Goal: Information Seeking & Learning: Learn about a topic

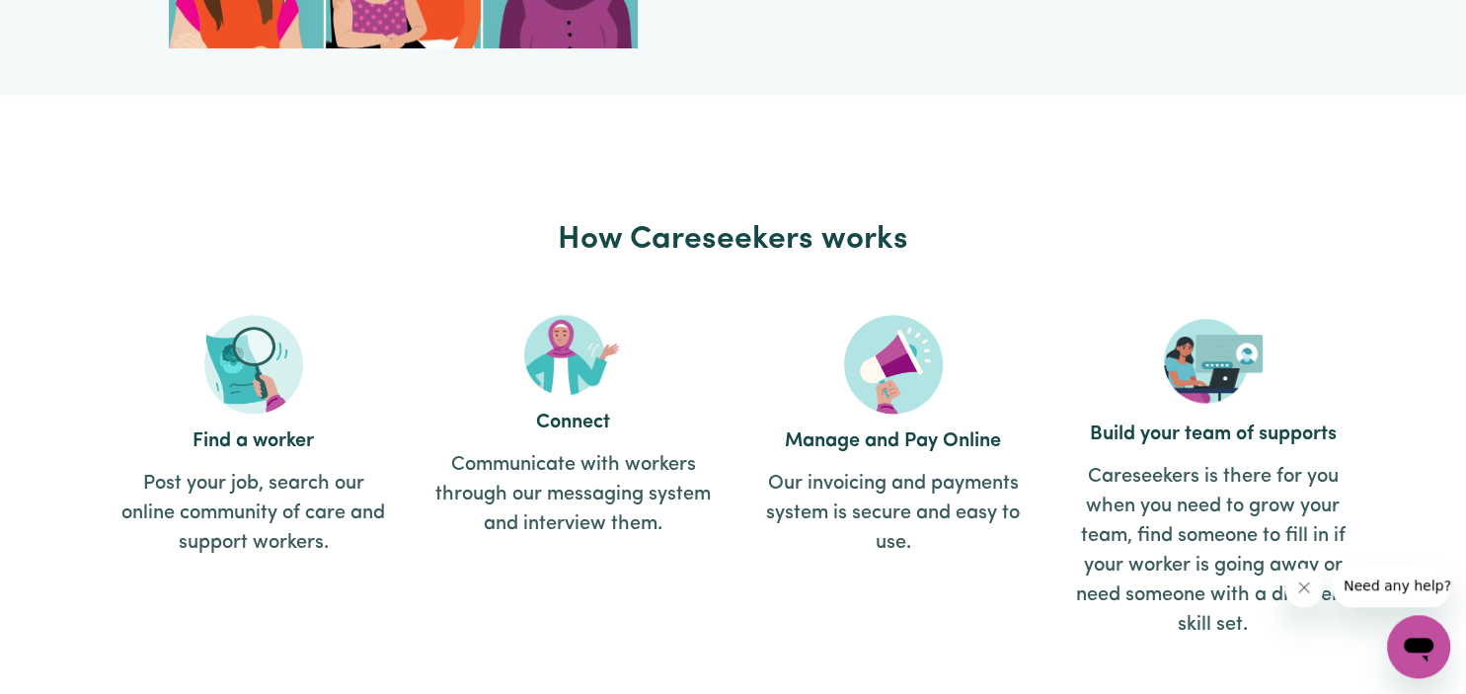
scroll to position [2084, 0]
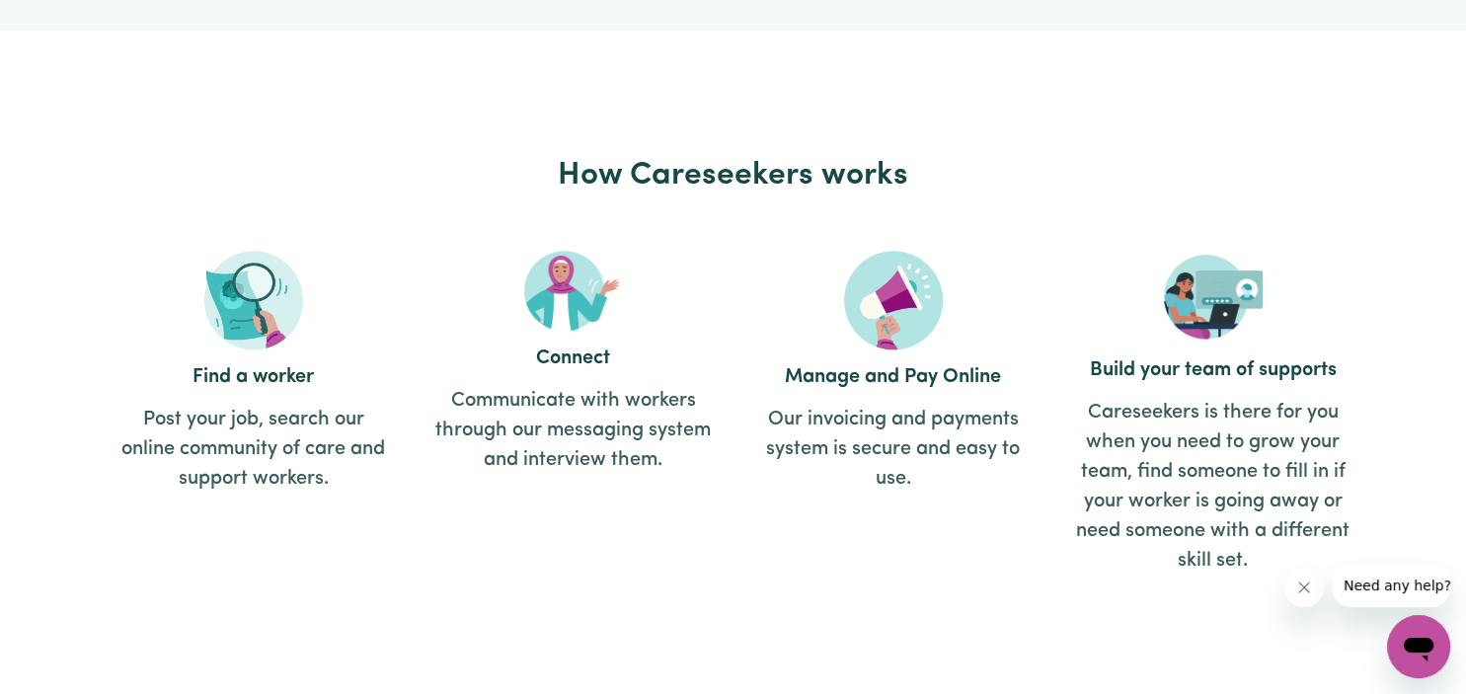
click at [231, 318] on img at bounding box center [253, 300] width 99 height 99
click at [255, 282] on img at bounding box center [253, 300] width 99 height 99
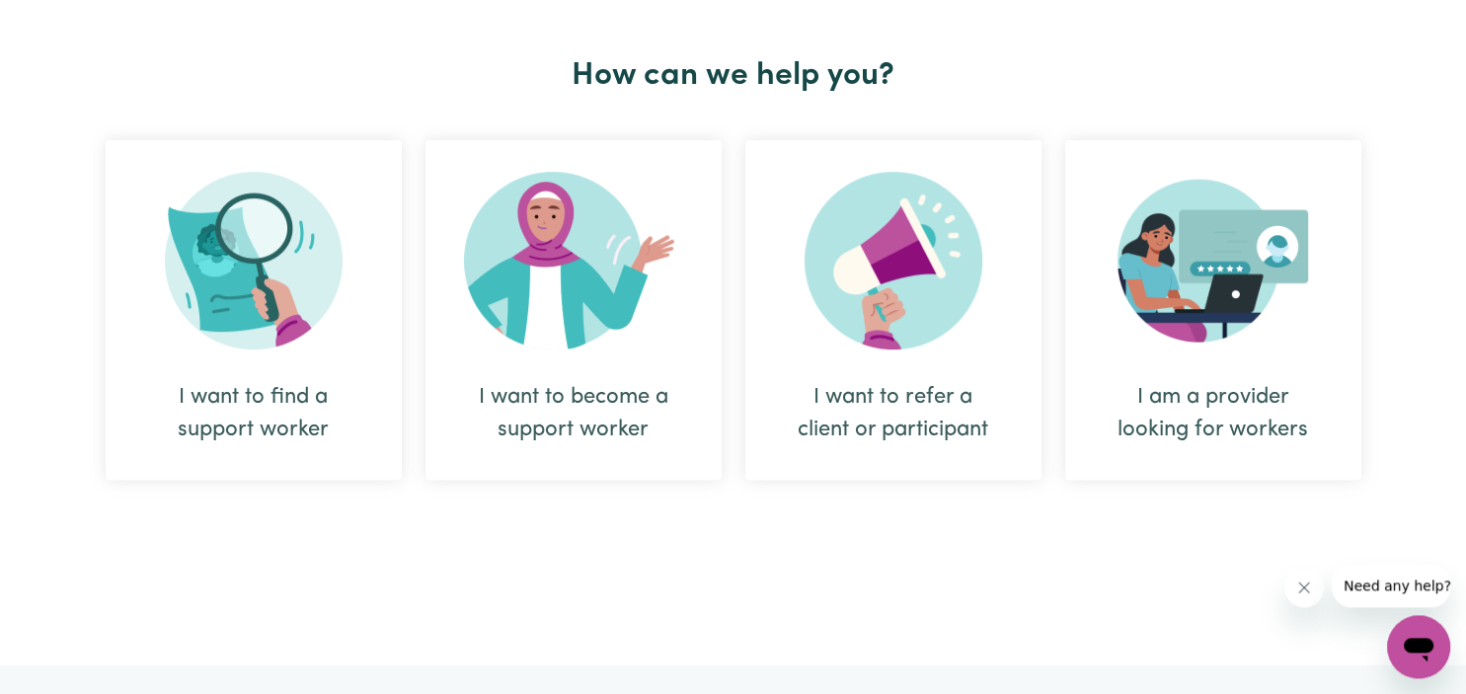
scroll to position [729, 0]
click at [258, 258] on img at bounding box center [254, 262] width 178 height 178
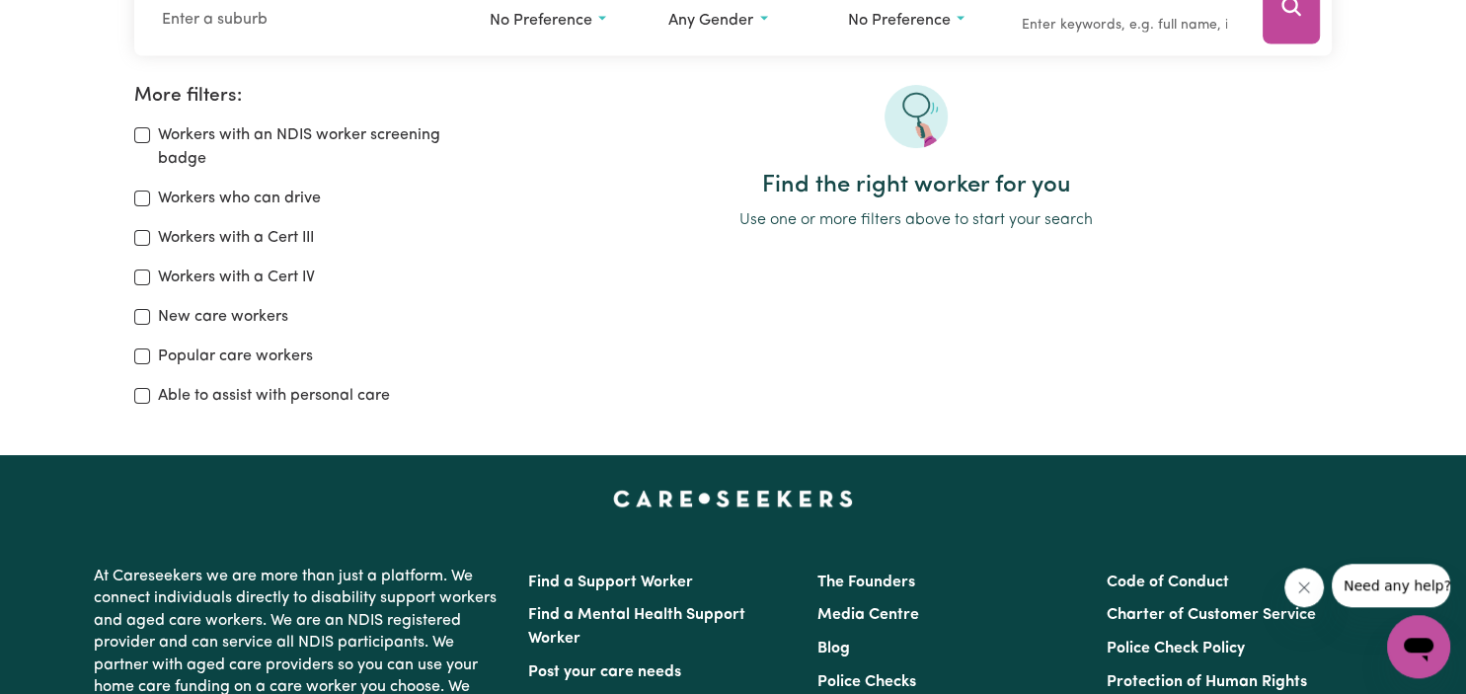
scroll to position [312, 0]
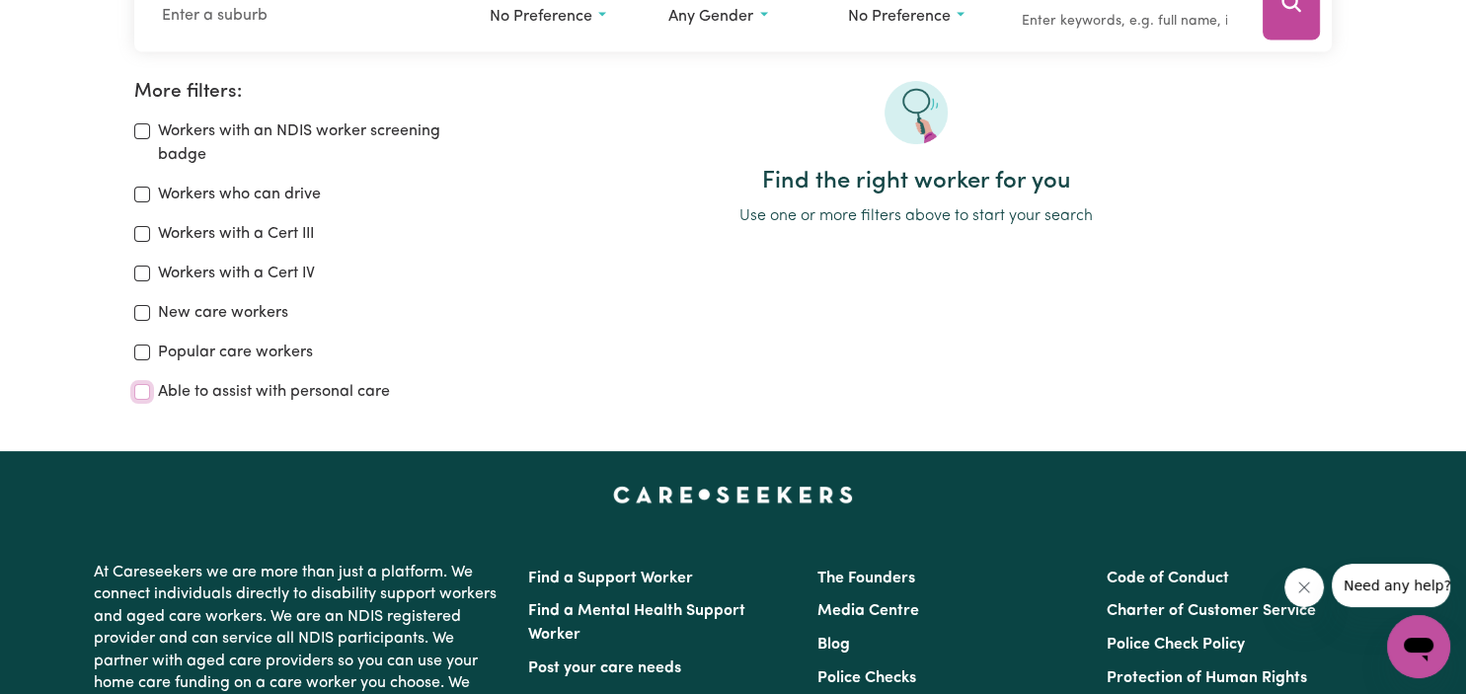
click at [146, 389] on input "Able to assist with personal care" at bounding box center [142, 392] width 16 height 16
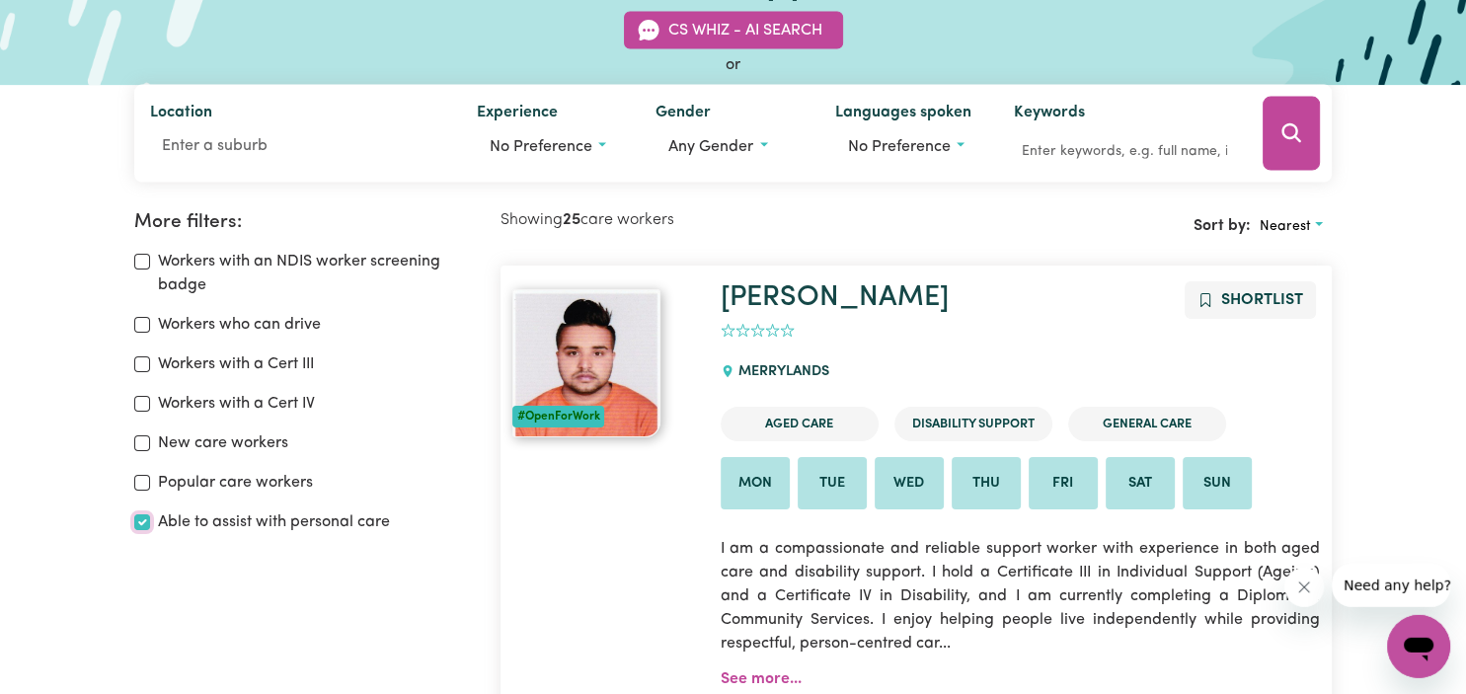
scroll to position [312, 0]
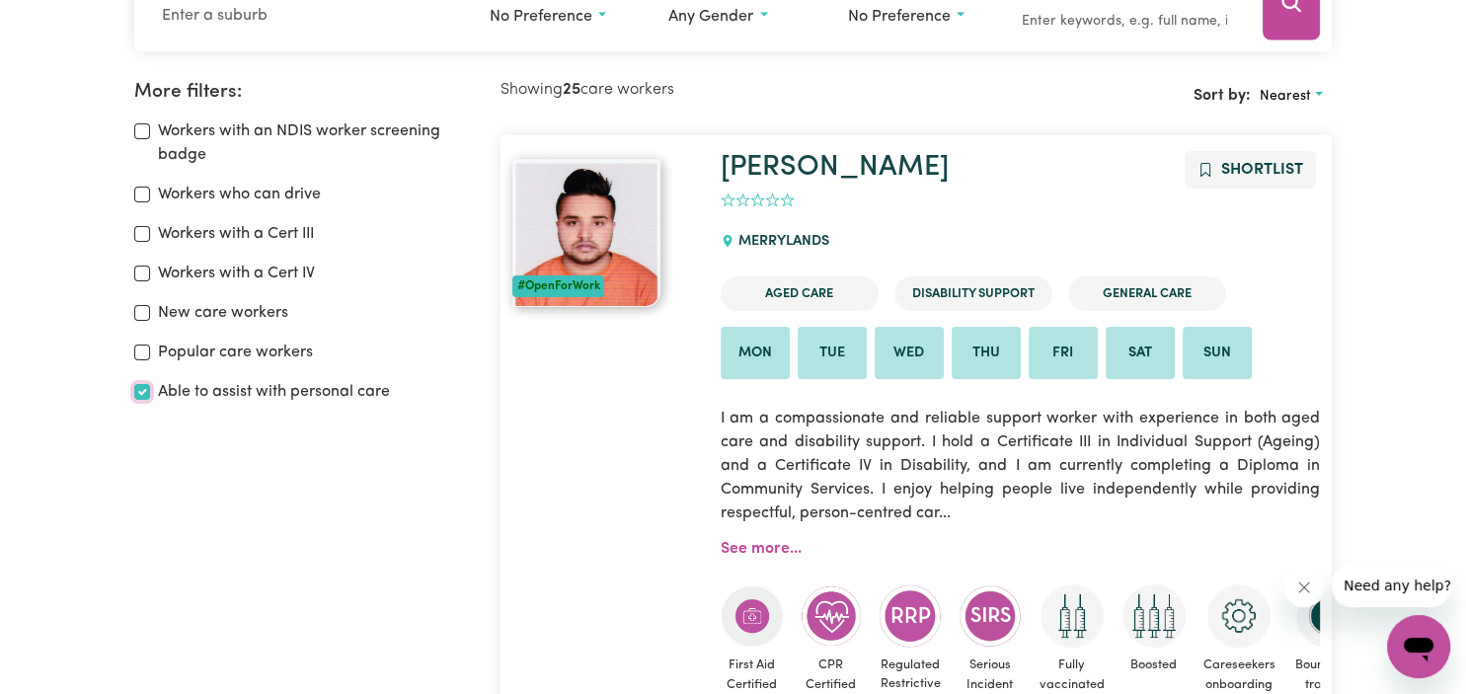
click at [143, 392] on input "Able to assist with personal care" at bounding box center [142, 392] width 16 height 16
checkbox input "false"
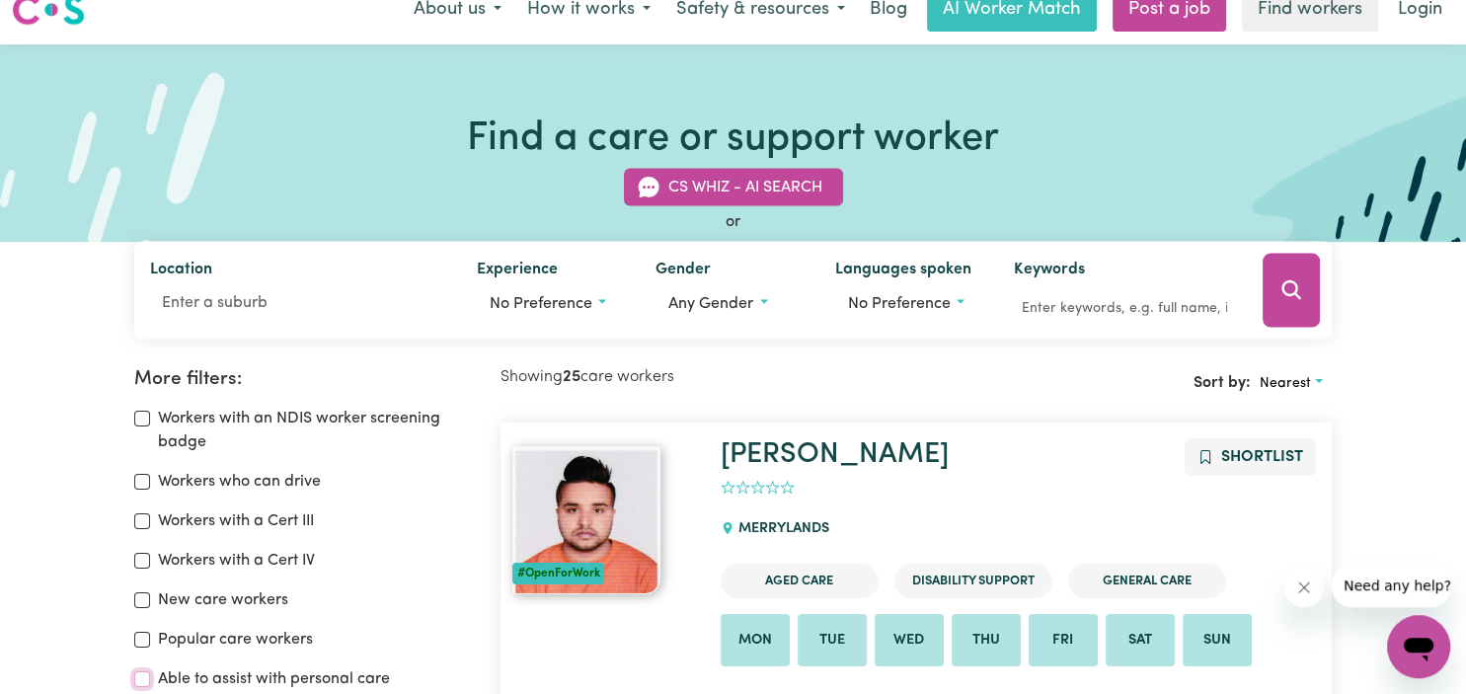
scroll to position [16, 0]
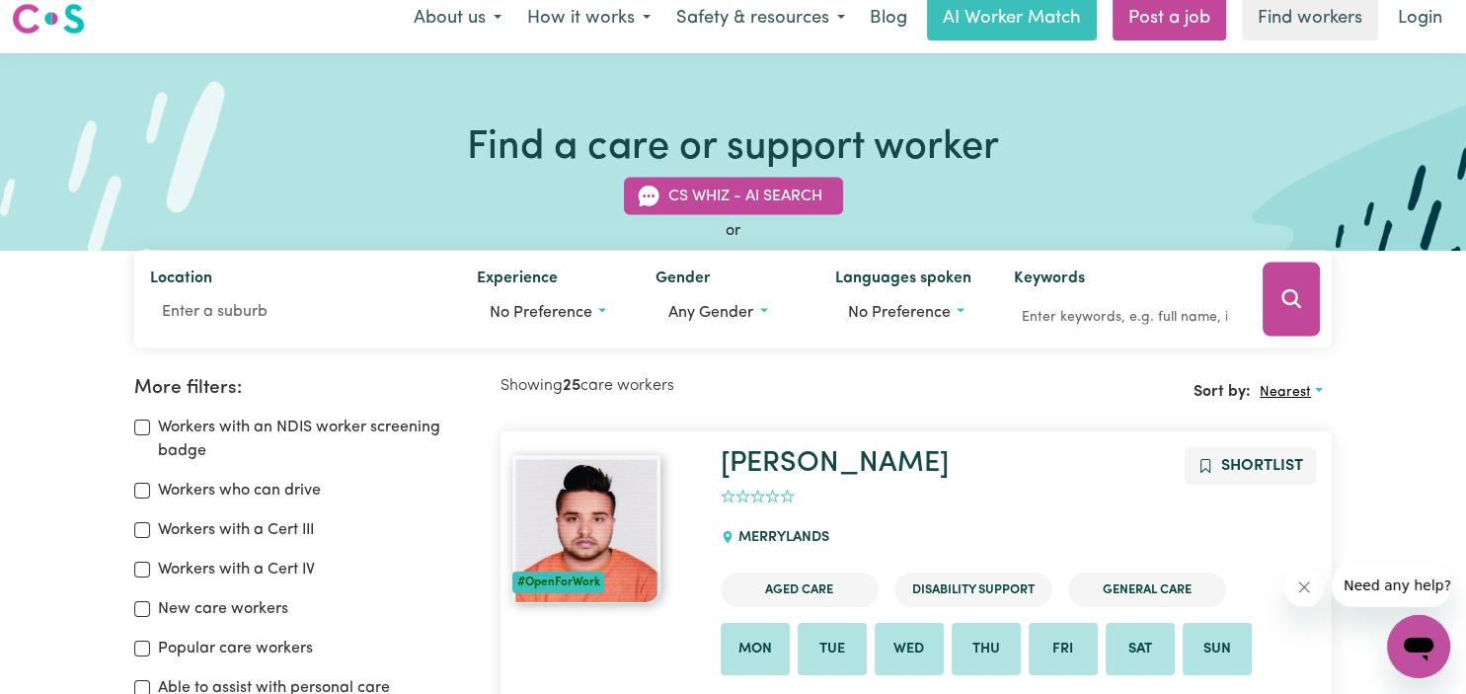
click at [1297, 394] on span "Nearest" at bounding box center [1284, 392] width 51 height 15
click at [1297, 439] on link "Nearest" at bounding box center [1329, 437] width 156 height 39
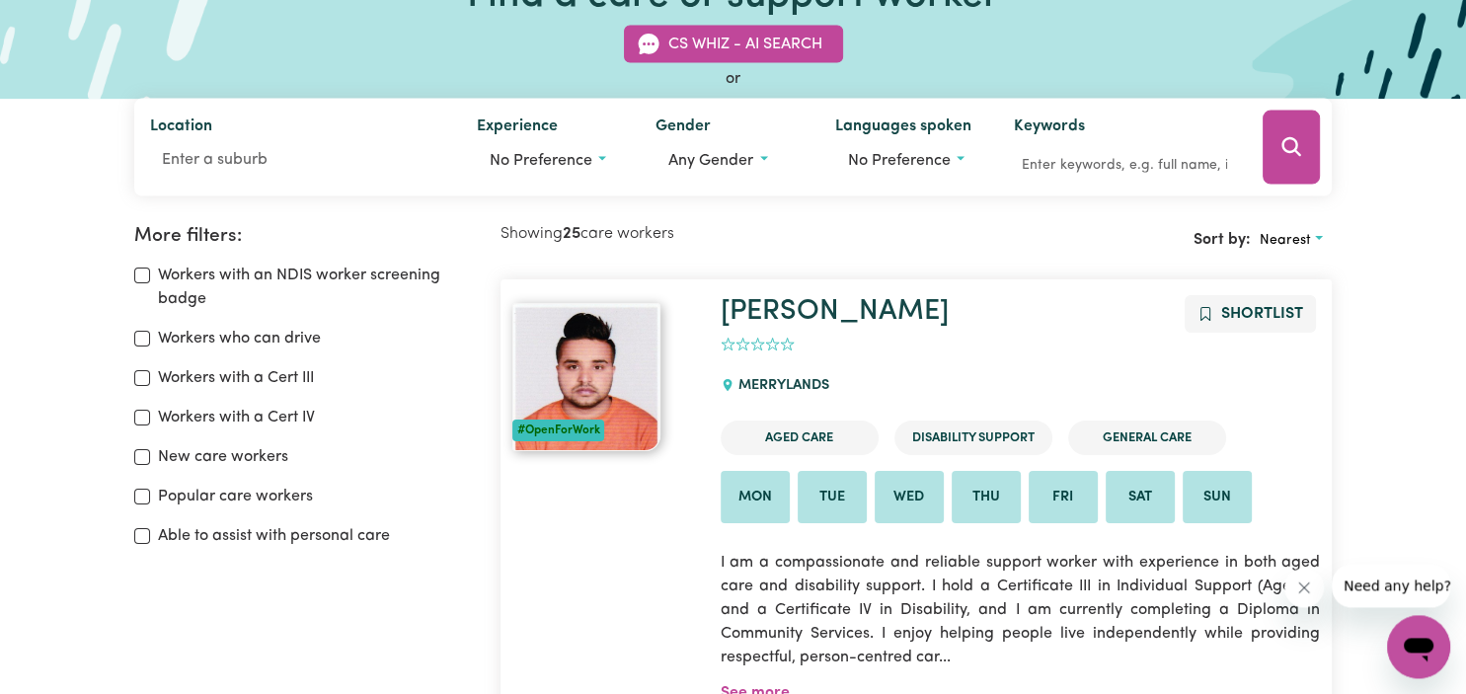
scroll to position [0, 0]
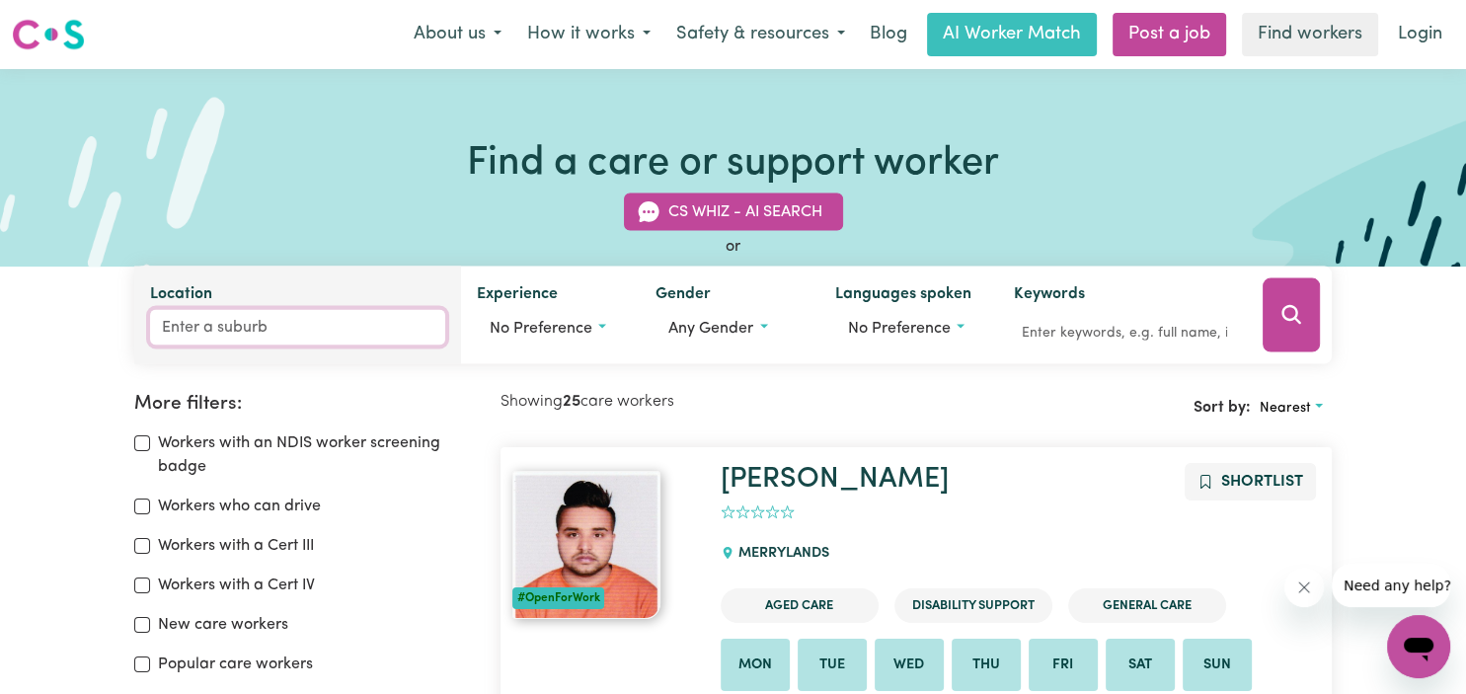
click at [195, 323] on input "Location" at bounding box center [297, 328] width 295 height 36
type input "Kam"
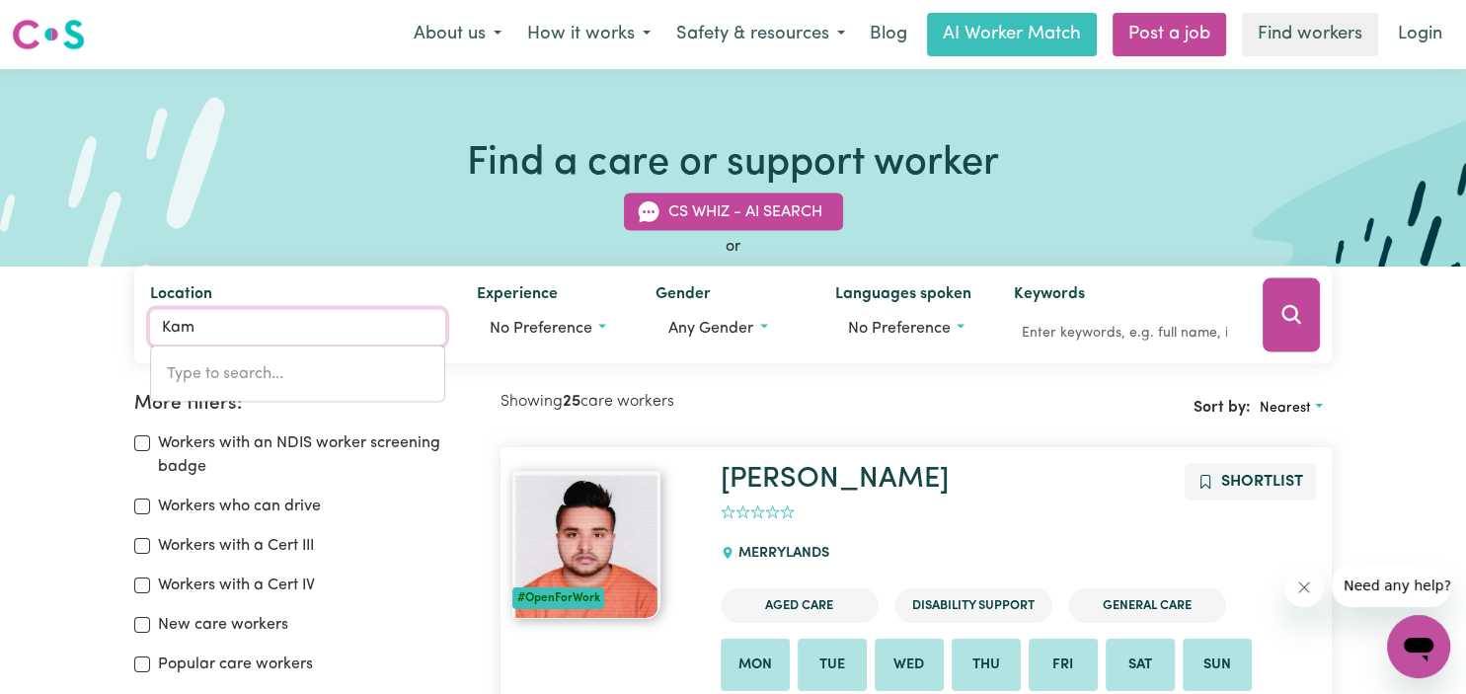
type input "KamARAH, [GEOGRAPHIC_DATA], 2665"
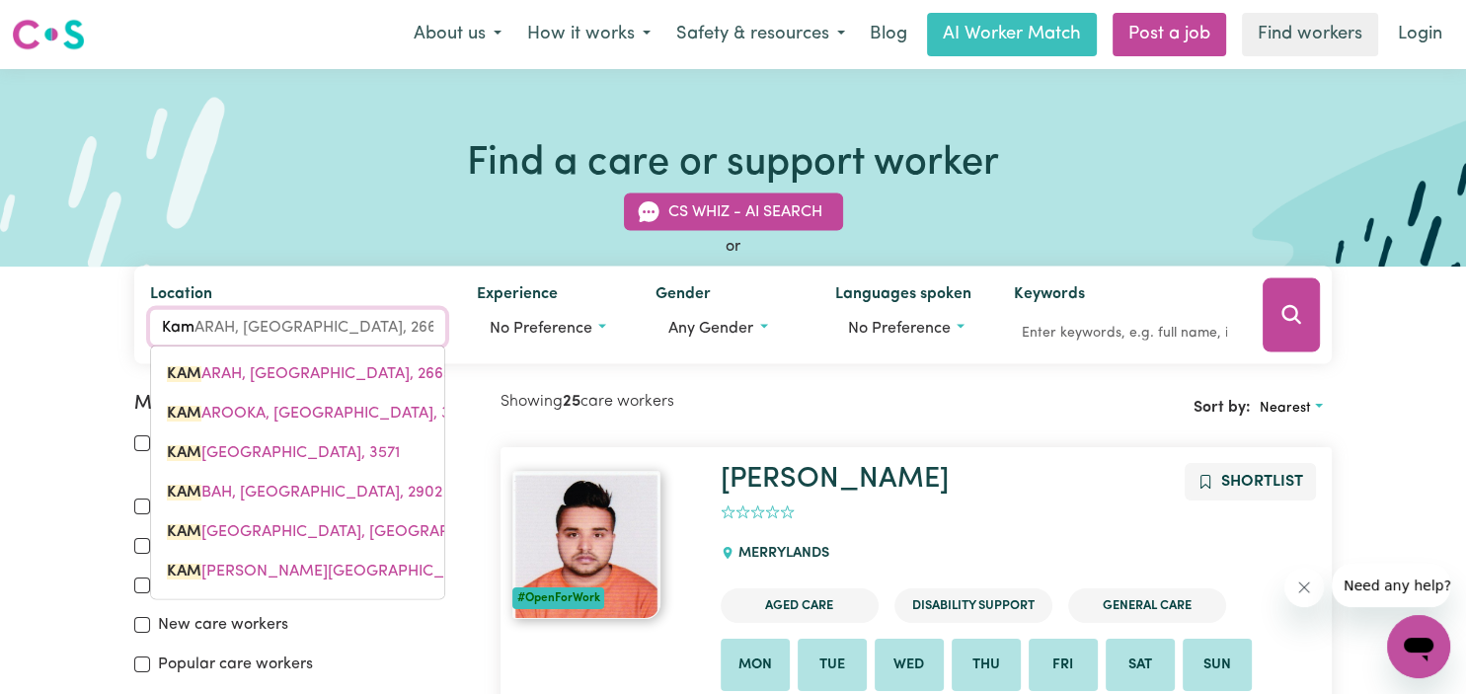
type input "Kamb"
type input "KambAH, [GEOGRAPHIC_DATA], 2902"
type input "Kamba"
type input "KambaH, [GEOGRAPHIC_DATA], 2902"
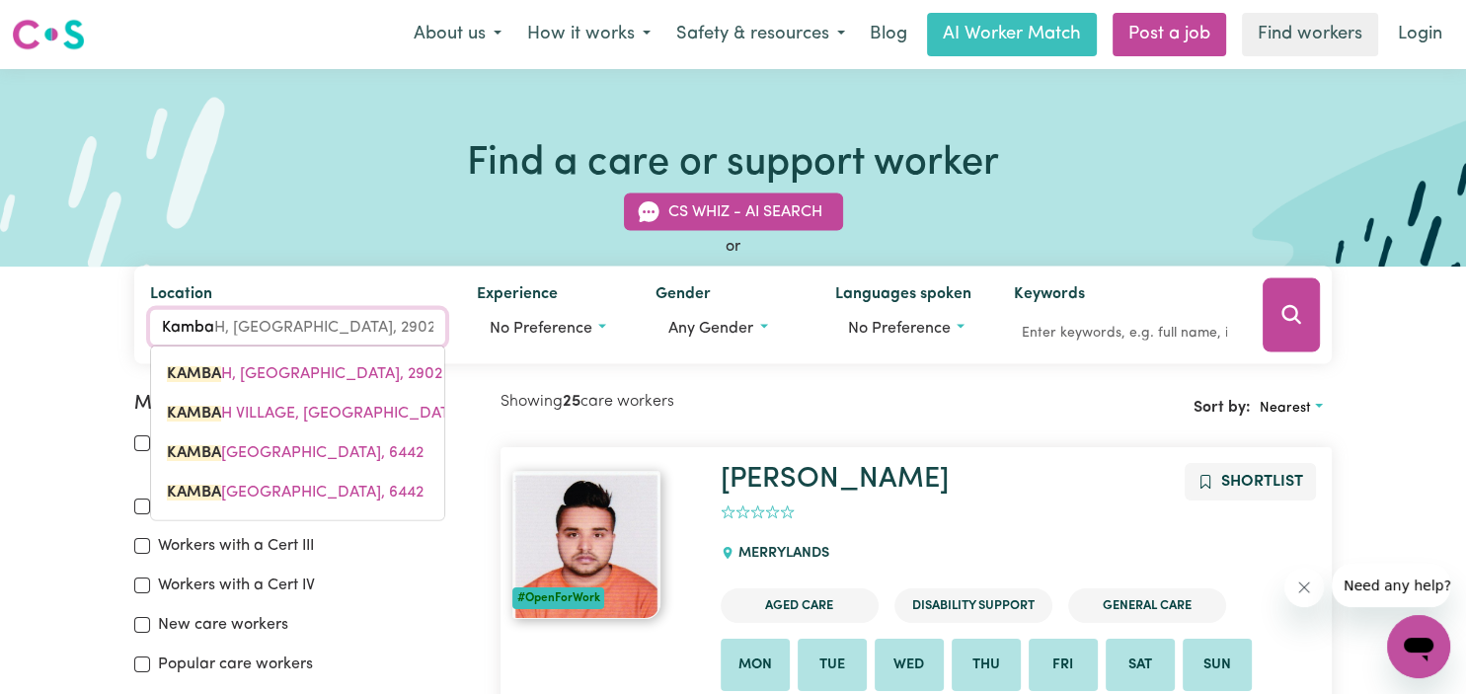
type input "Kambah"
type input "Kambah, [GEOGRAPHIC_DATA], 2902"
type input "Kambah"
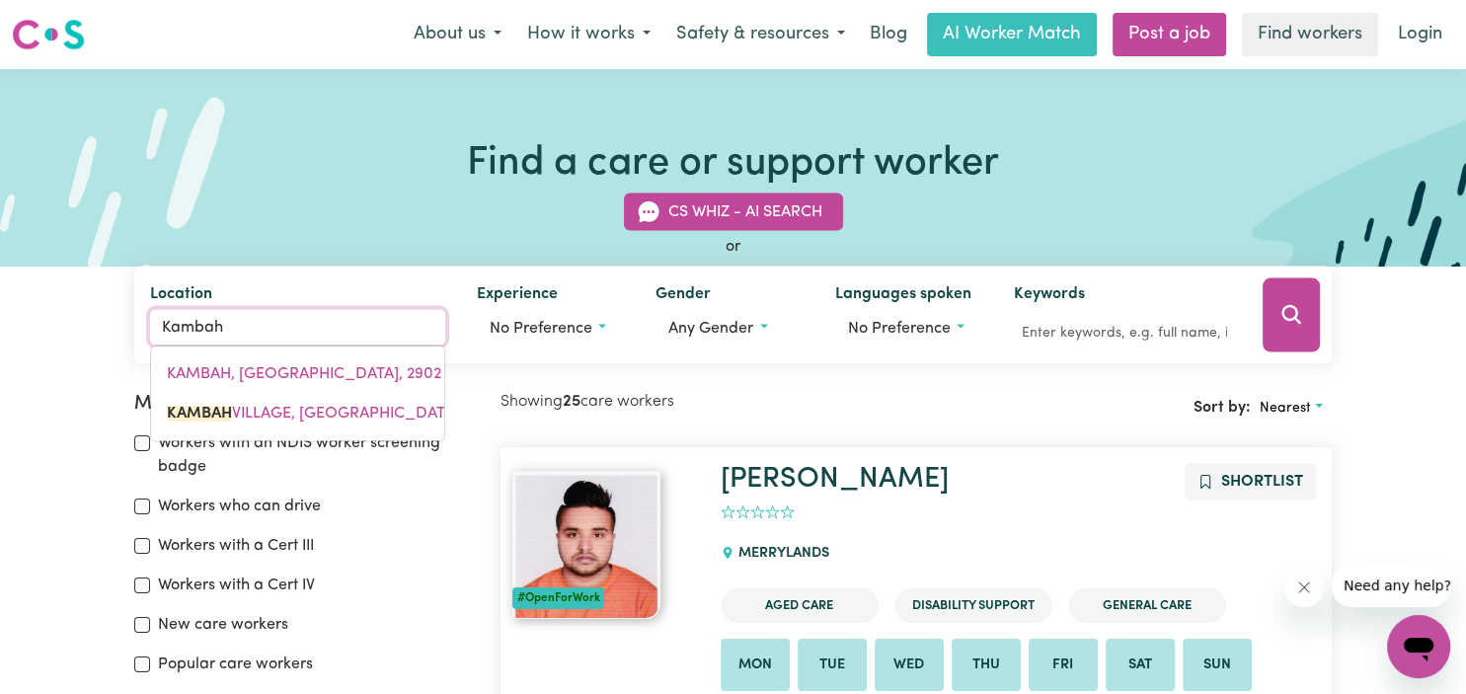
type input "[GEOGRAPHIC_DATA], [GEOGRAPHIC_DATA], 2902"
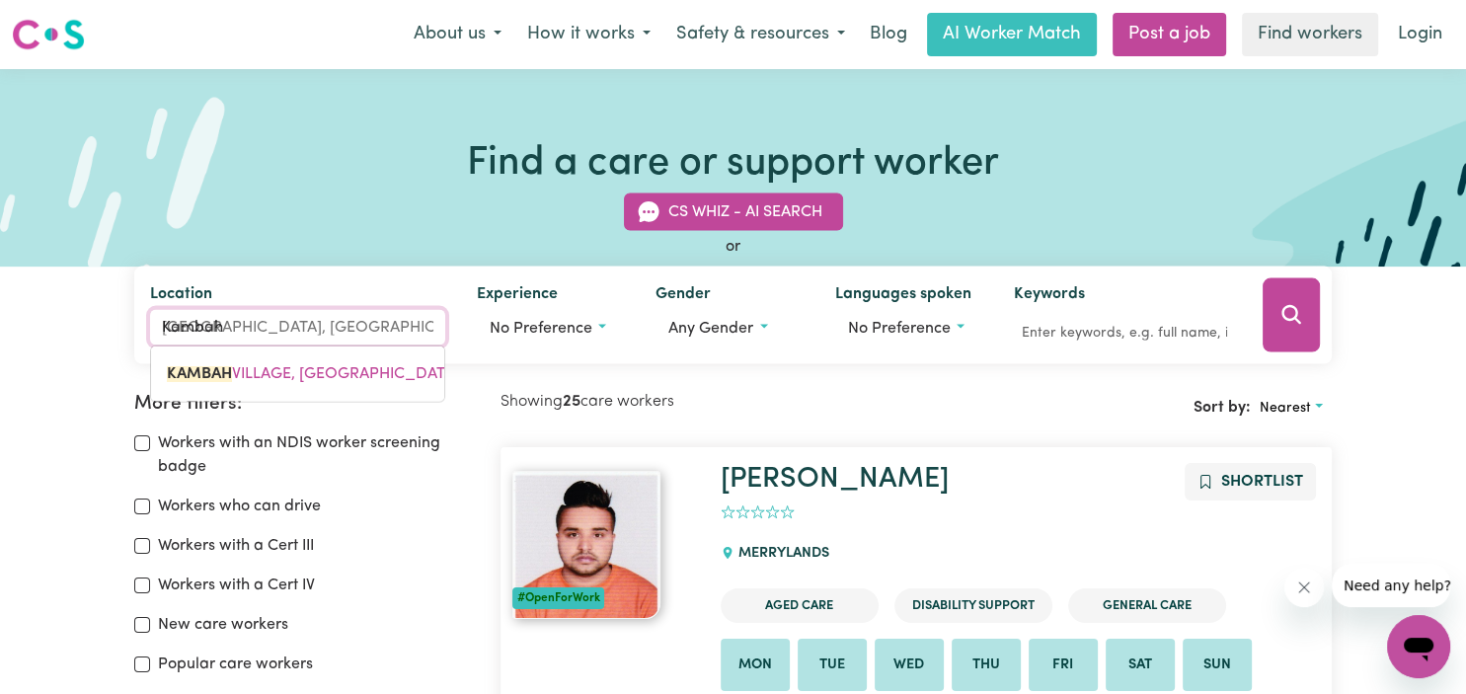
type input "Kambah A"
type input "Kambah ACT"
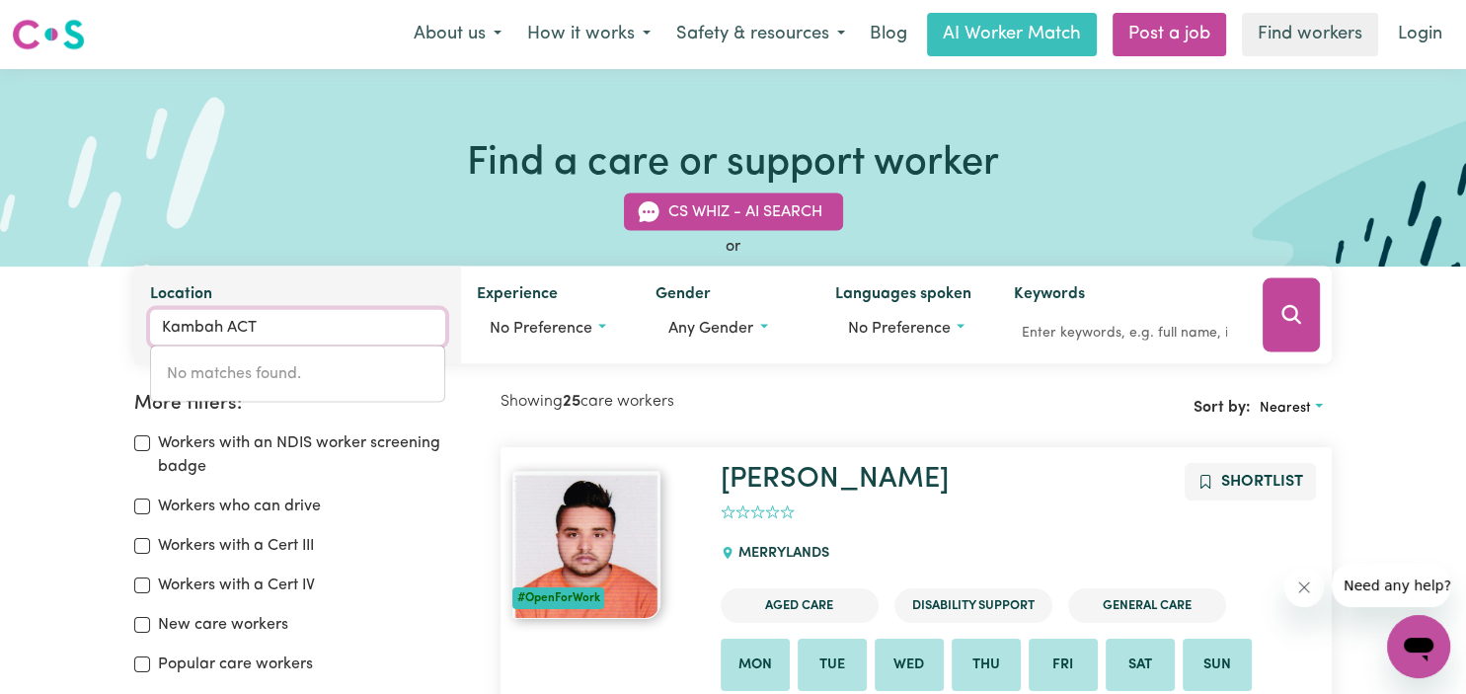
drag, startPoint x: 164, startPoint y: 322, endPoint x: 296, endPoint y: 330, distance: 132.5
click at [295, 330] on input "Kambah ACT" at bounding box center [297, 328] width 295 height 36
type input "Can"
type input "[GEOGRAPHIC_DATA], [GEOGRAPHIC_DATA], 2046"
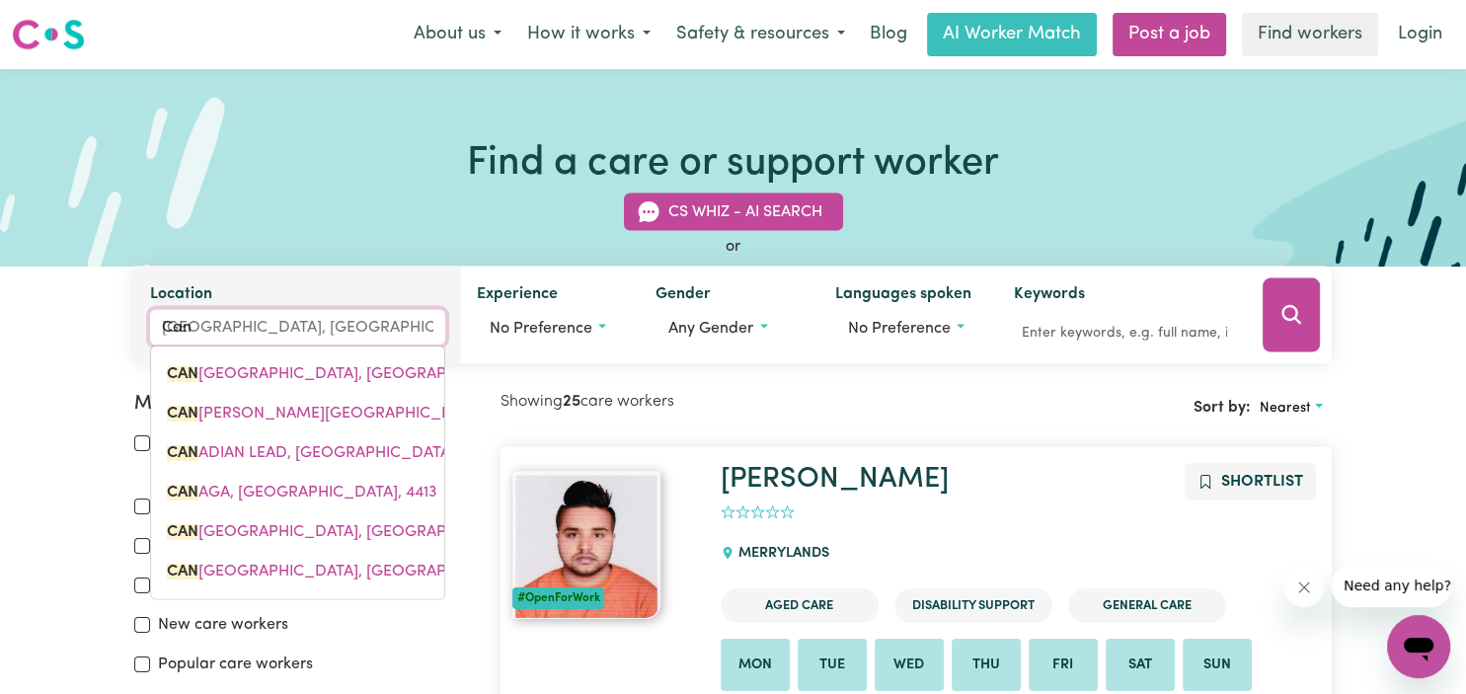
type input "Canb"
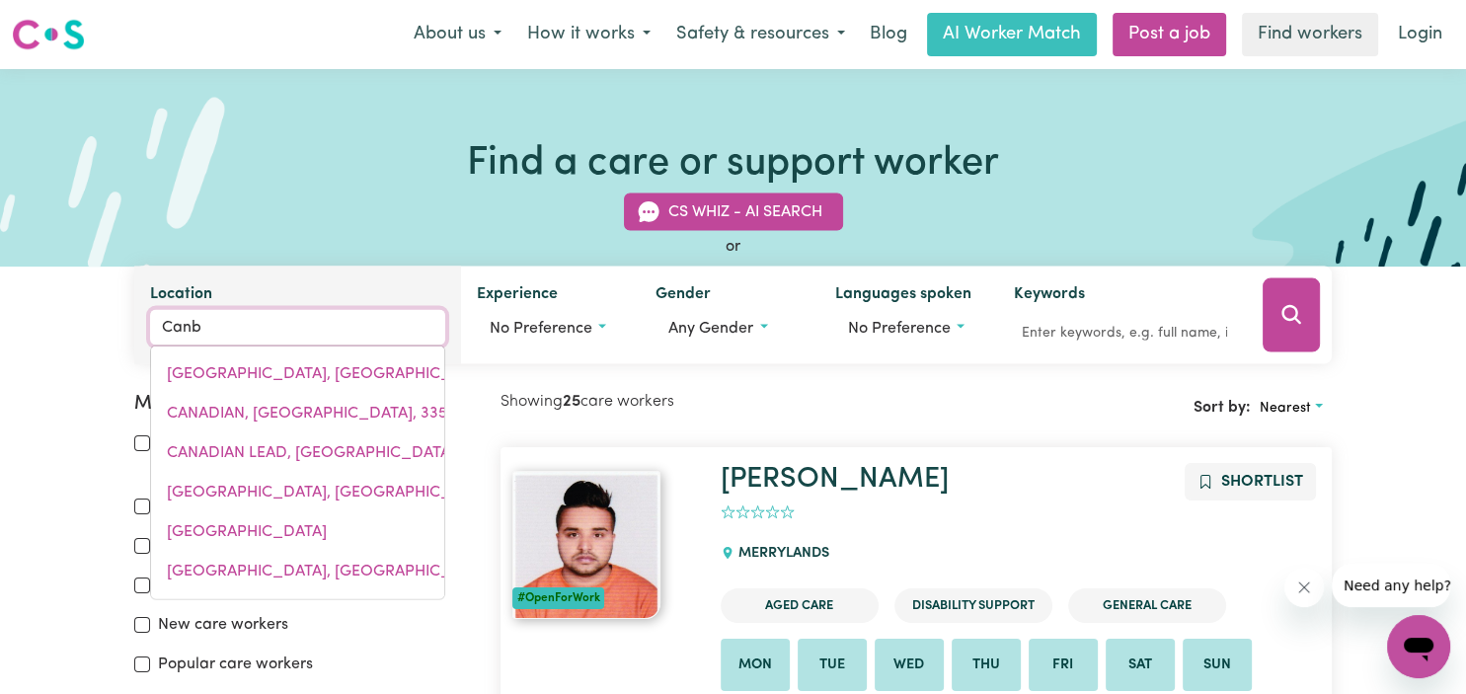
type input "CanbELEGO, [GEOGRAPHIC_DATA], 2835"
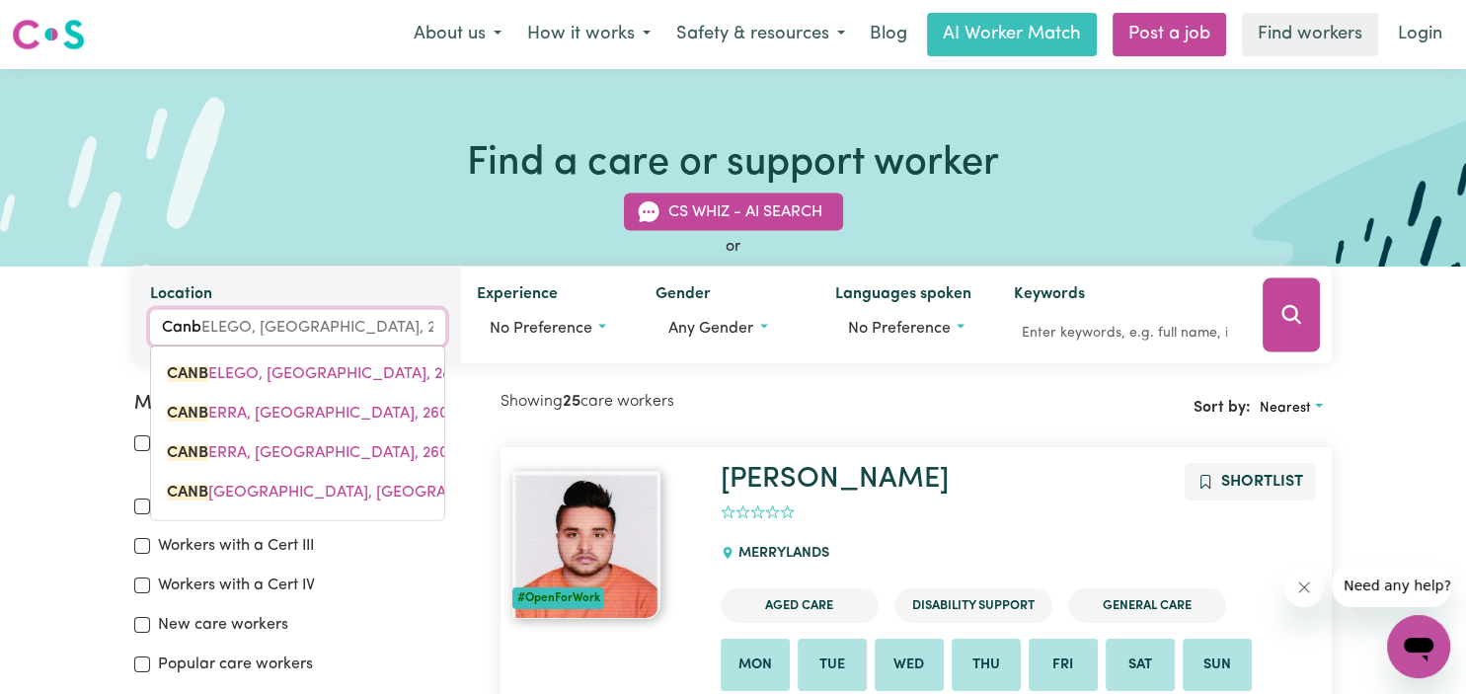
type input "Canbe"
type input "CanbeLEGO, [GEOGRAPHIC_DATA], 2835"
type input "Canber"
type input "Canberr"
type input "CanberrA, [GEOGRAPHIC_DATA], 2600"
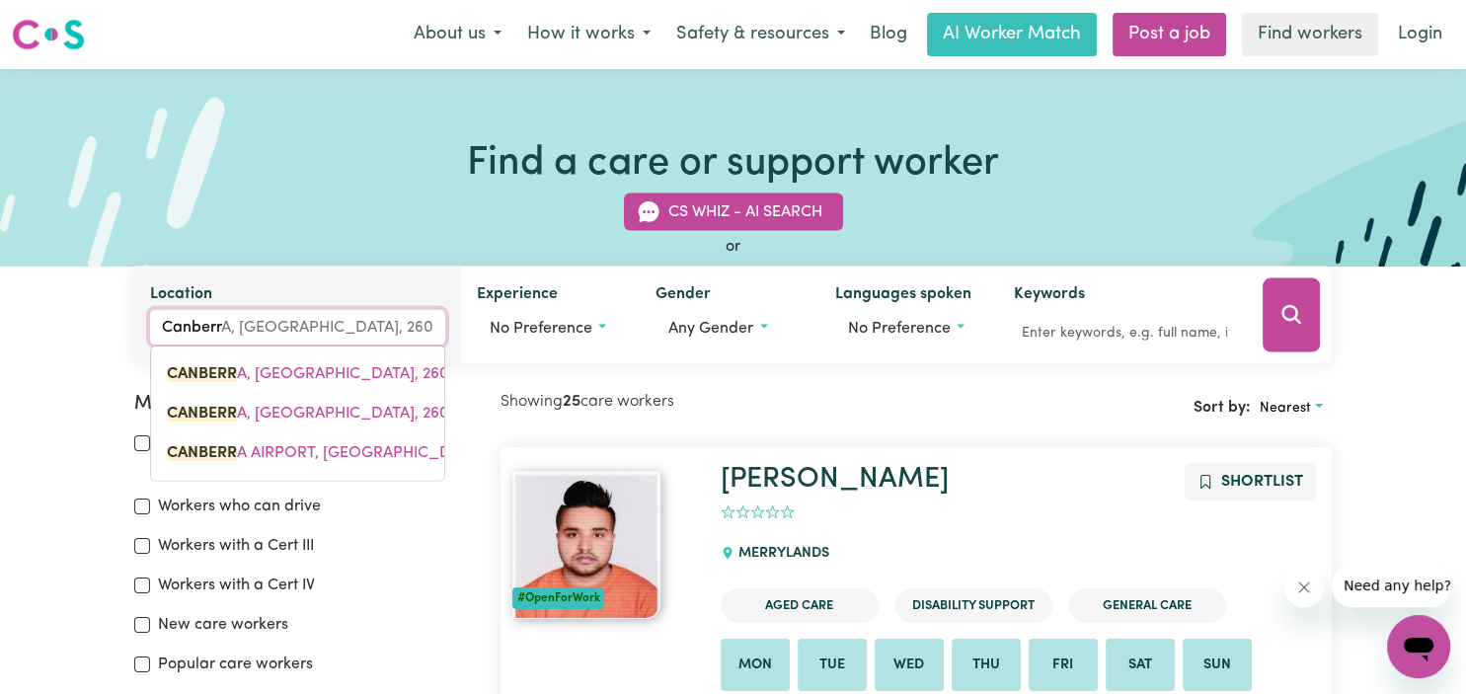
type input "[GEOGRAPHIC_DATA]"
type input "[GEOGRAPHIC_DATA], [GEOGRAPHIC_DATA], 2600"
type input "[GEOGRAPHIC_DATA]"
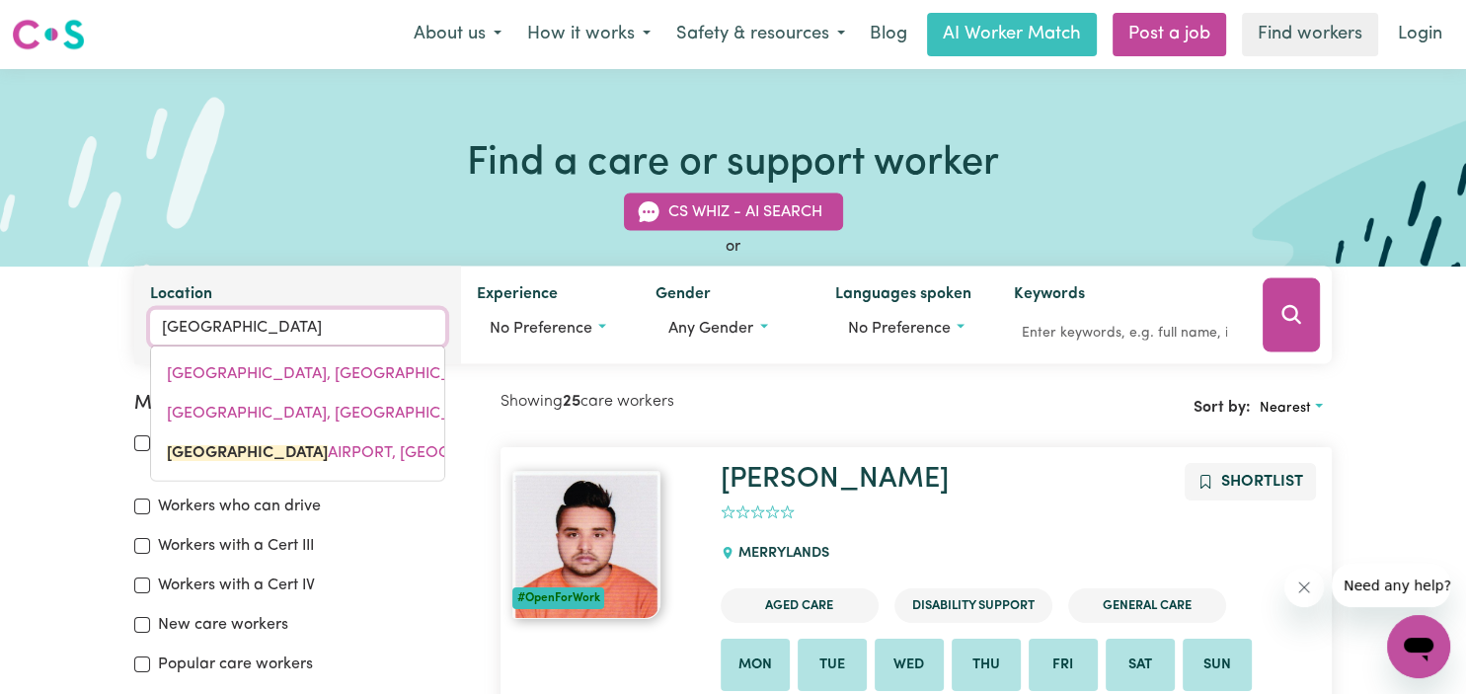
type input "[GEOGRAPHIC_DATA], [GEOGRAPHIC_DATA], 2609"
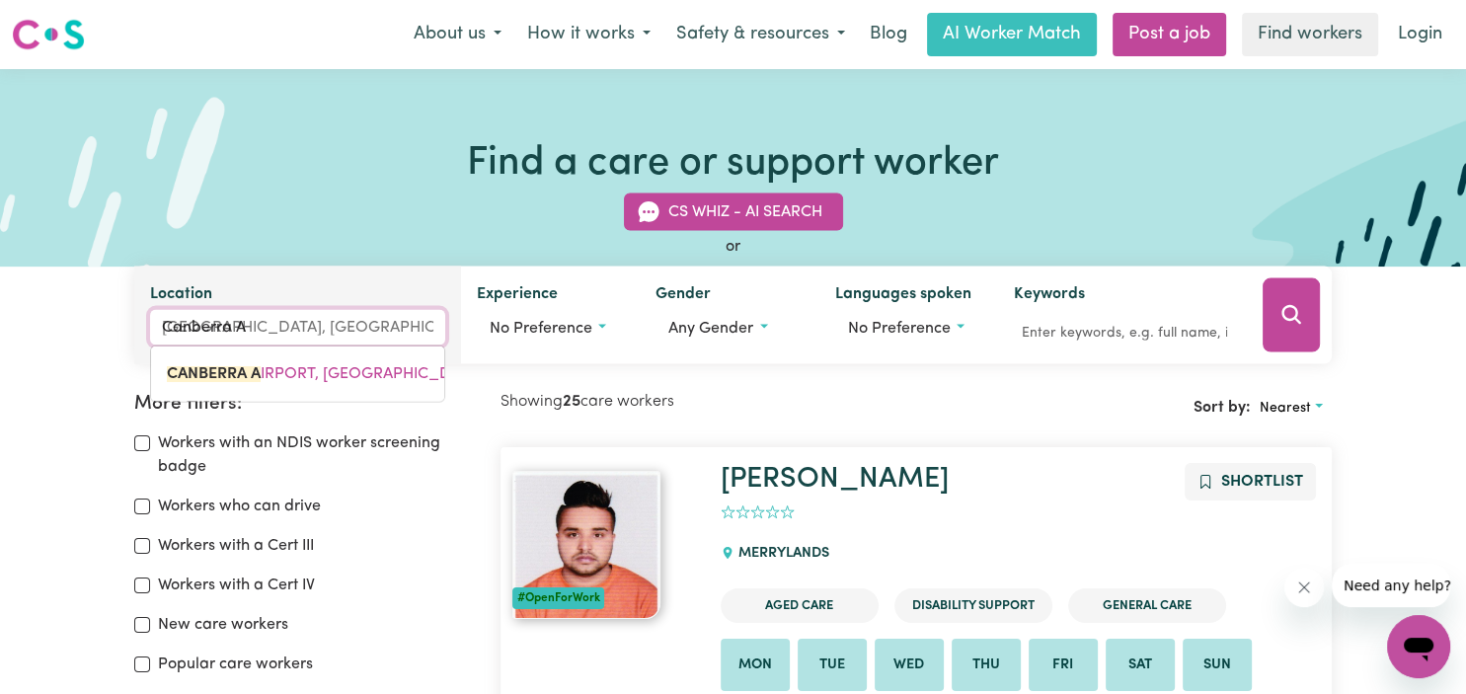
type input "Canberra AC"
type input "Canberra ACT"
